Goal: Find specific page/section: Find specific page/section

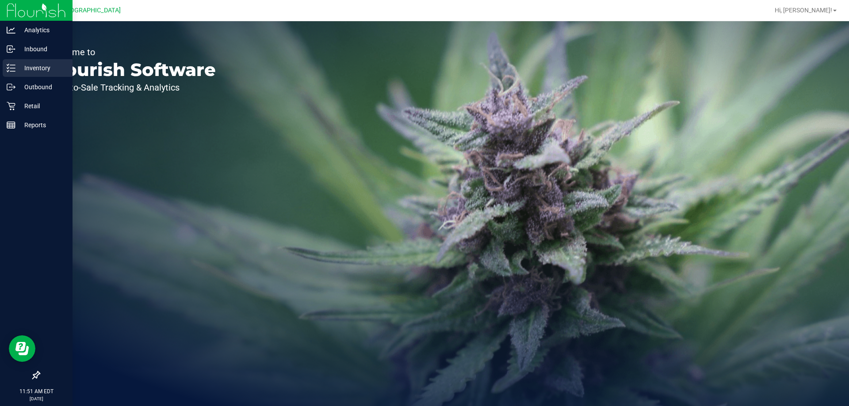
click at [54, 68] on p "Inventory" at bounding box center [41, 68] width 53 height 11
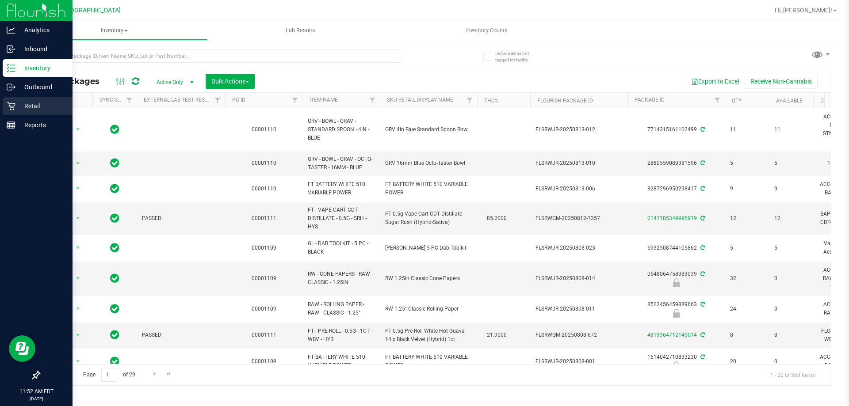
click at [17, 105] on p "Retail" at bounding box center [41, 106] width 53 height 11
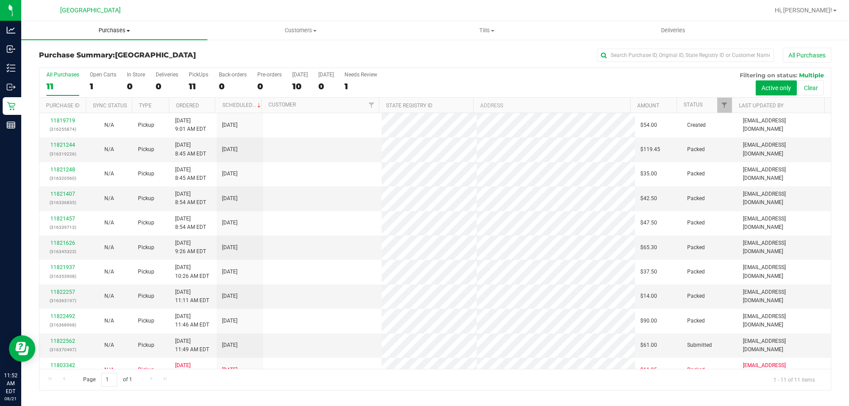
click at [129, 28] on span "Purchases" at bounding box center [114, 31] width 186 height 8
click at [93, 62] on li "Fulfillment" at bounding box center [114, 64] width 186 height 11
